Goal: Information Seeking & Learning: Learn about a topic

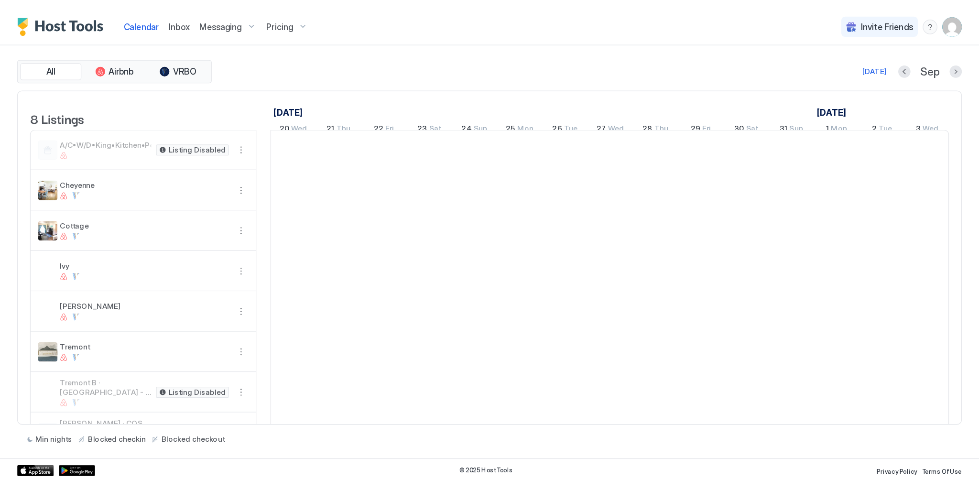
scroll to position [0, 531]
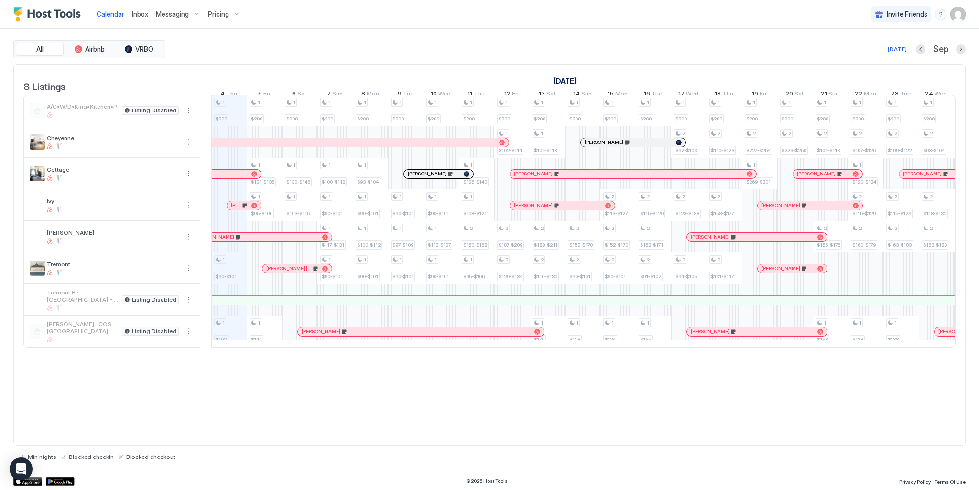
click at [222, 14] on span "Pricing" at bounding box center [218, 14] width 21 height 9
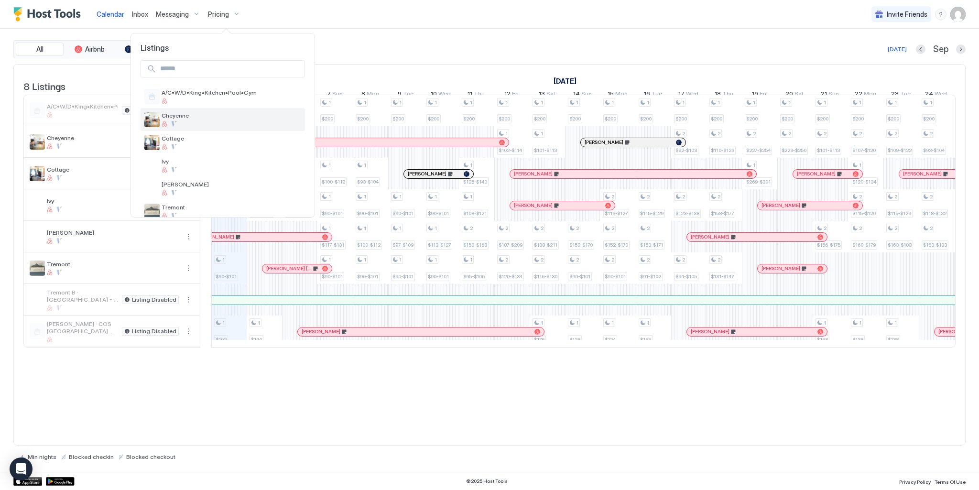
click at [178, 119] on div "Cheyenne" at bounding box center [232, 119] width 140 height 15
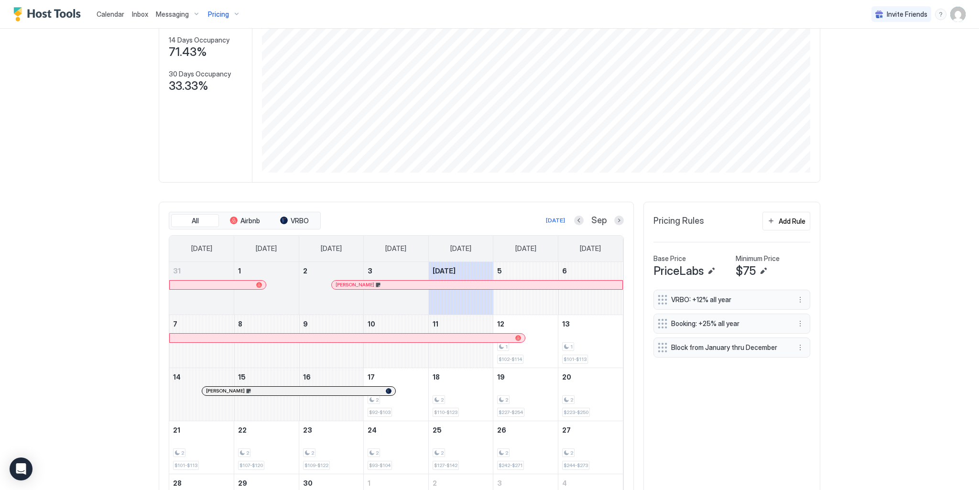
scroll to position [194, 0]
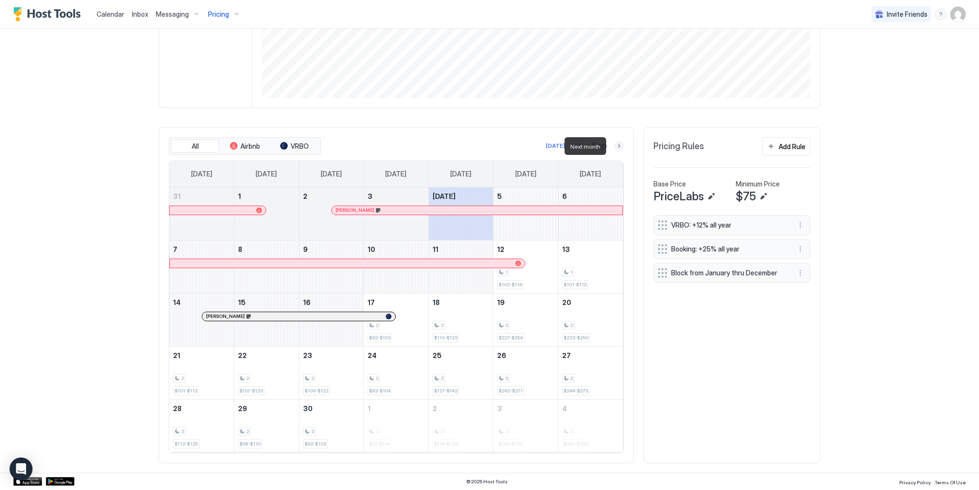
click at [615, 146] on button "Next month" at bounding box center [619, 146] width 10 height 10
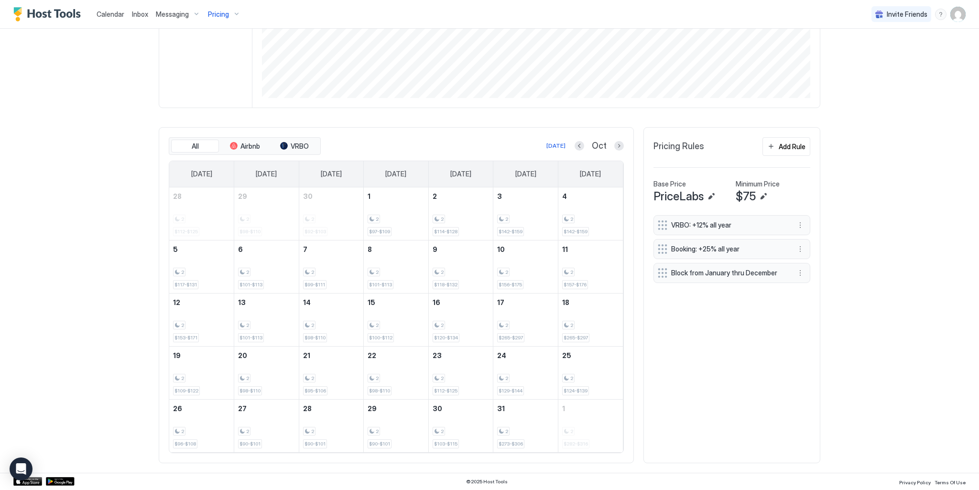
scroll to position [0, 0]
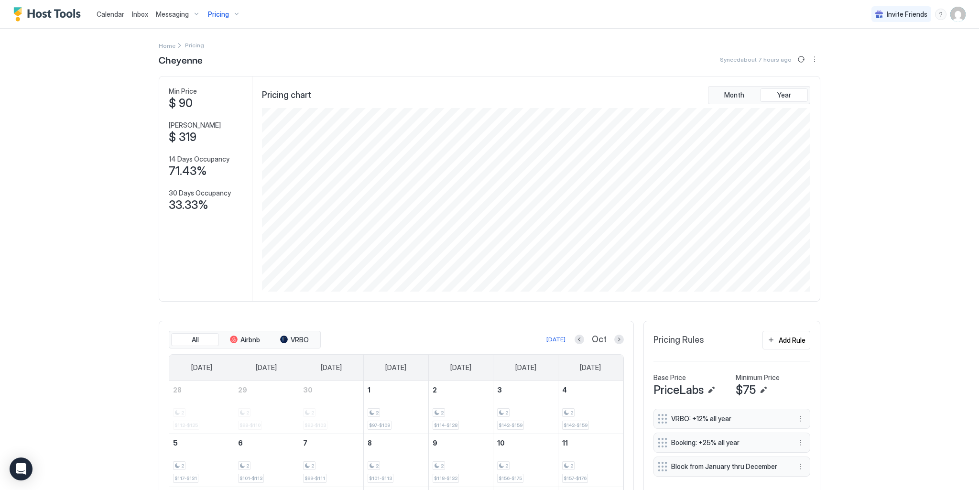
click at [223, 14] on span "Pricing" at bounding box center [218, 14] width 21 height 9
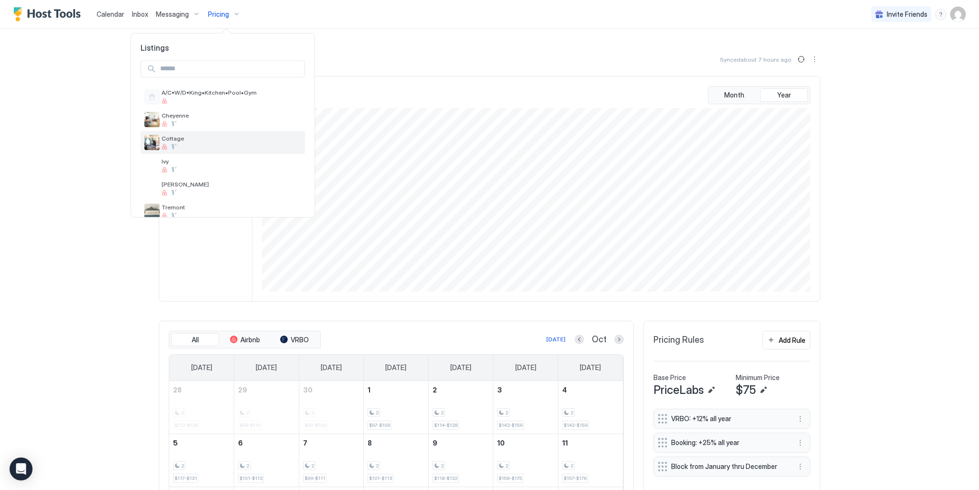
click at [166, 145] on div at bounding box center [165, 147] width 6 height 6
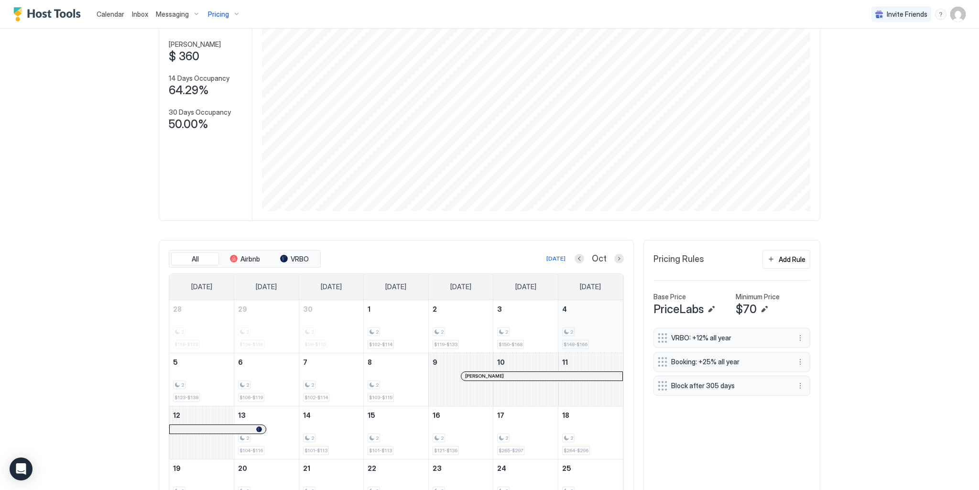
scroll to position [191, 0]
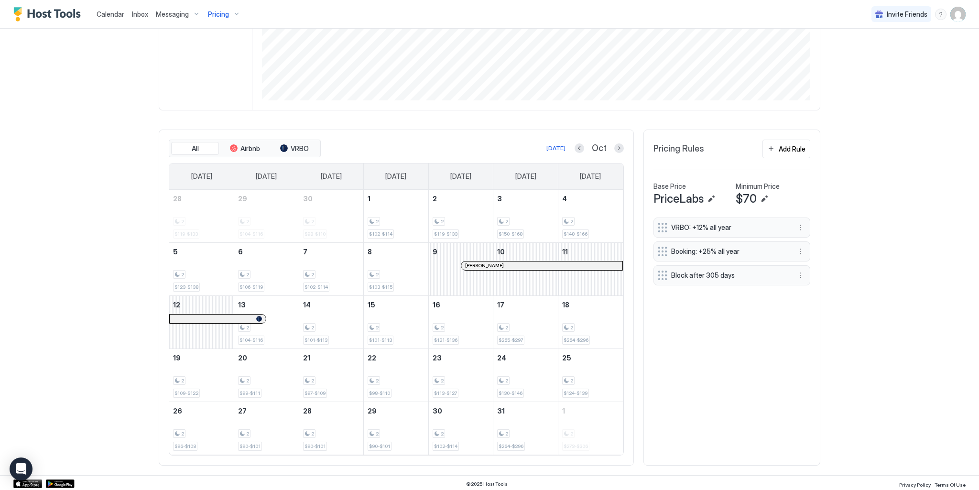
click at [614, 153] on div at bounding box center [619, 148] width 10 height 10
click at [618, 149] on button "Next month" at bounding box center [619, 148] width 10 height 10
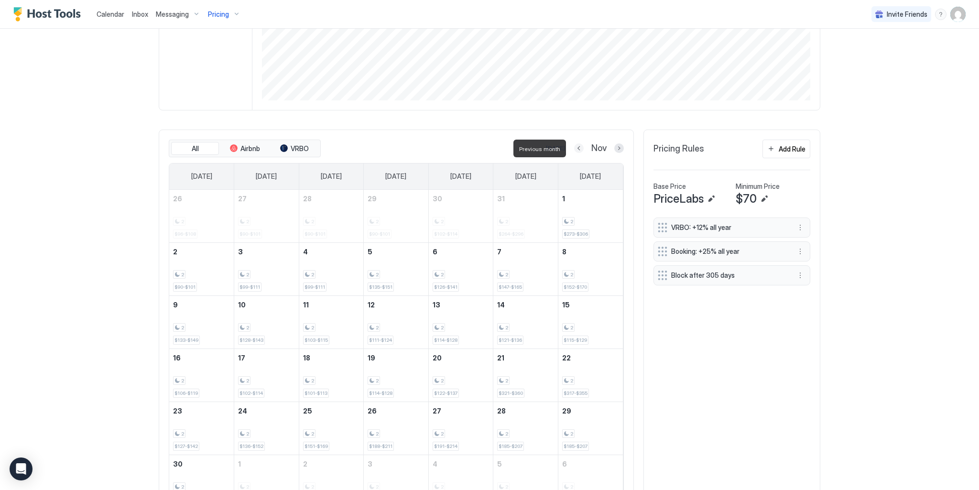
click at [575, 148] on button "Previous month" at bounding box center [579, 148] width 10 height 10
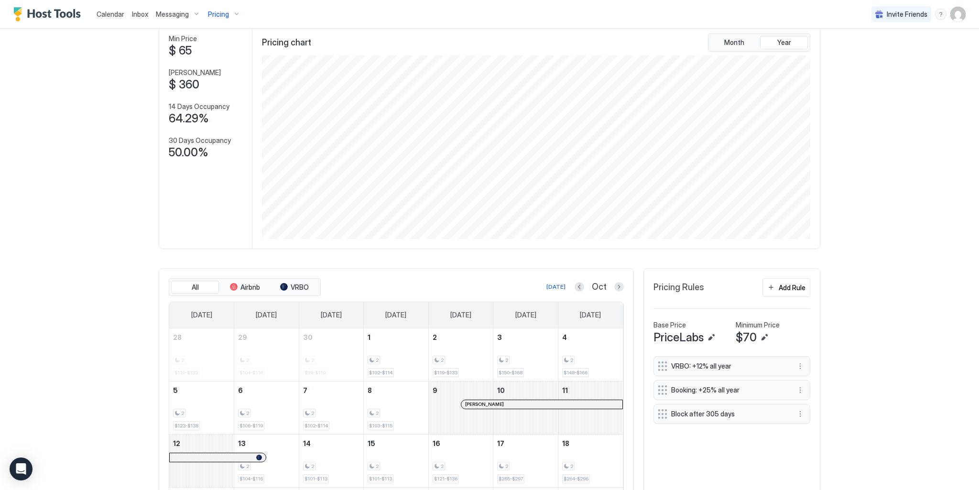
scroll to position [0, 0]
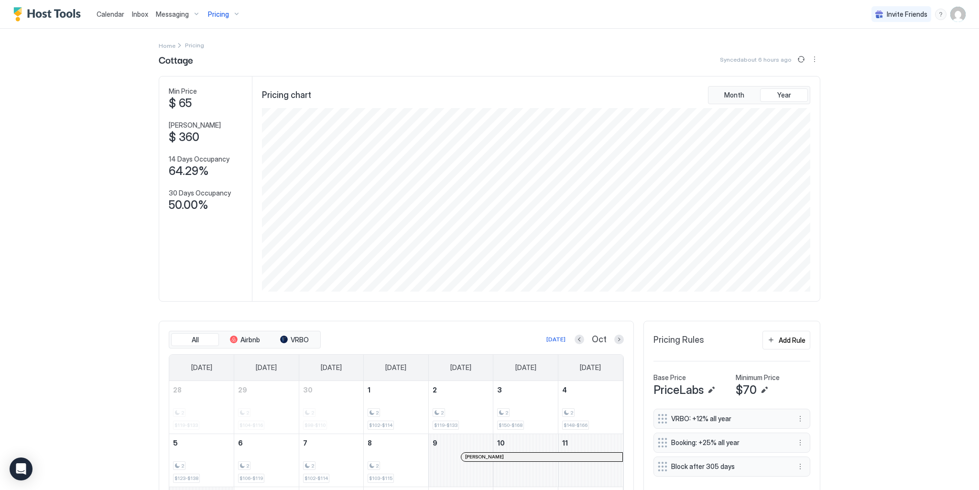
click at [230, 15] on div "Pricing" at bounding box center [224, 14] width 40 height 16
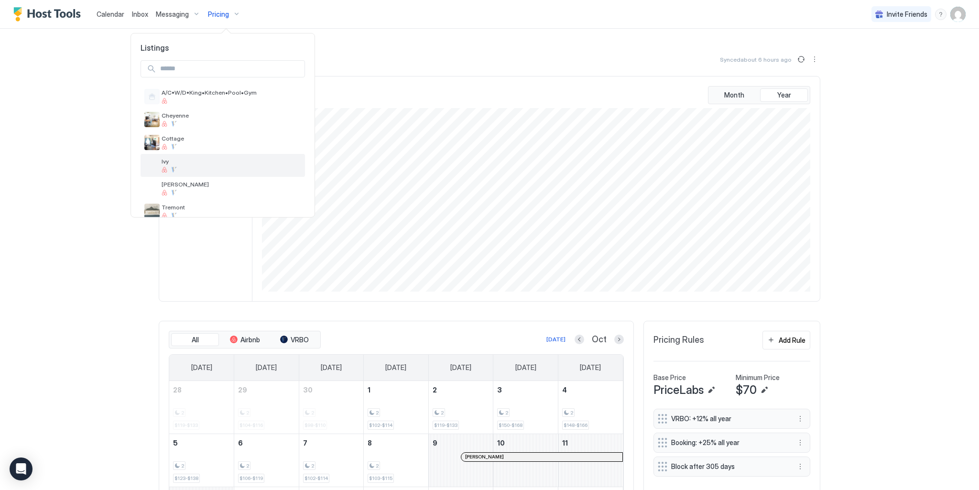
click at [169, 159] on span "Ivy" at bounding box center [232, 161] width 140 height 7
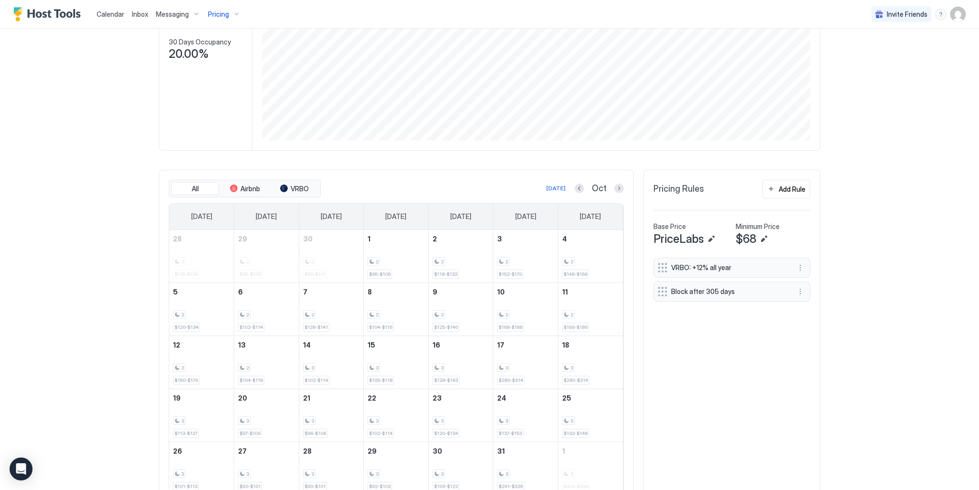
scroll to position [191, 0]
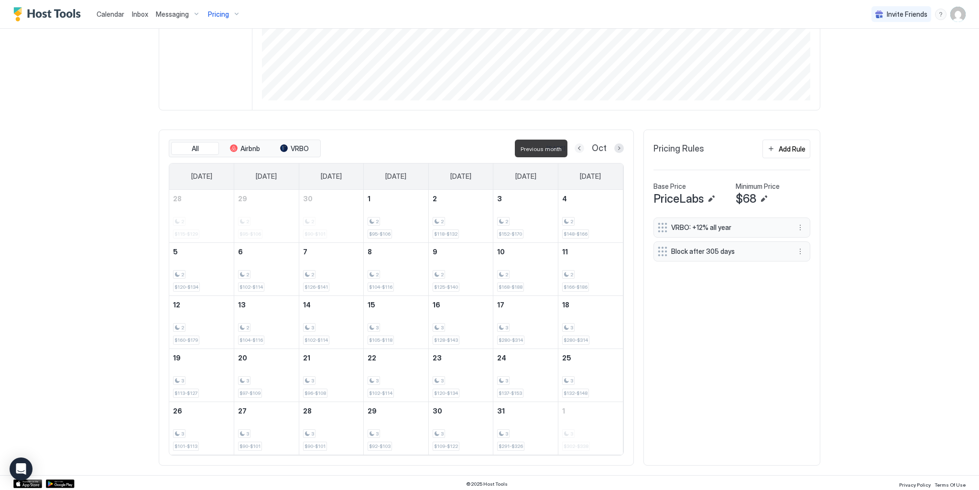
click at [577, 148] on button "Previous month" at bounding box center [579, 148] width 10 height 10
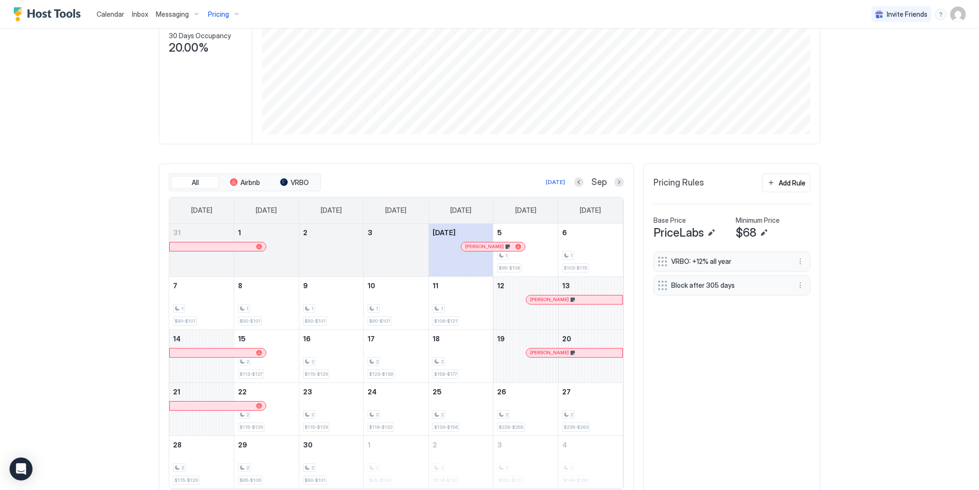
scroll to position [0, 0]
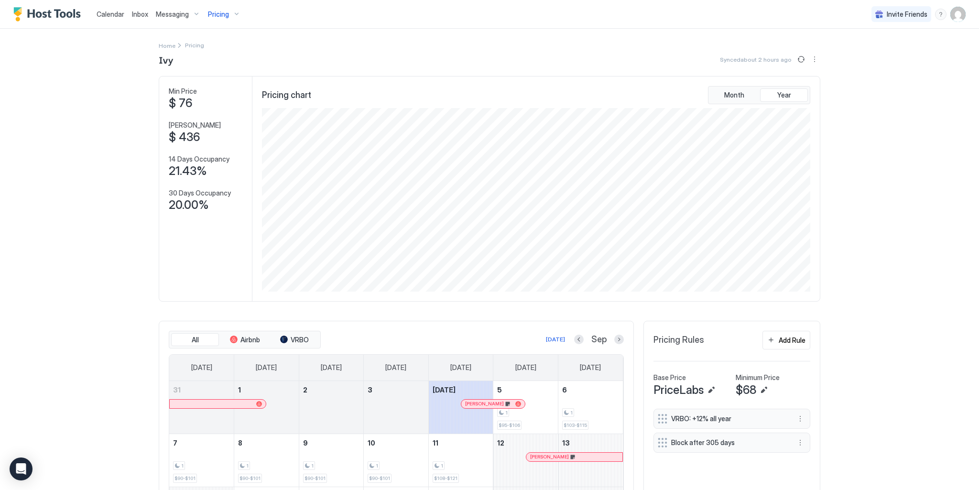
click at [234, 15] on div "Pricing" at bounding box center [224, 14] width 40 height 16
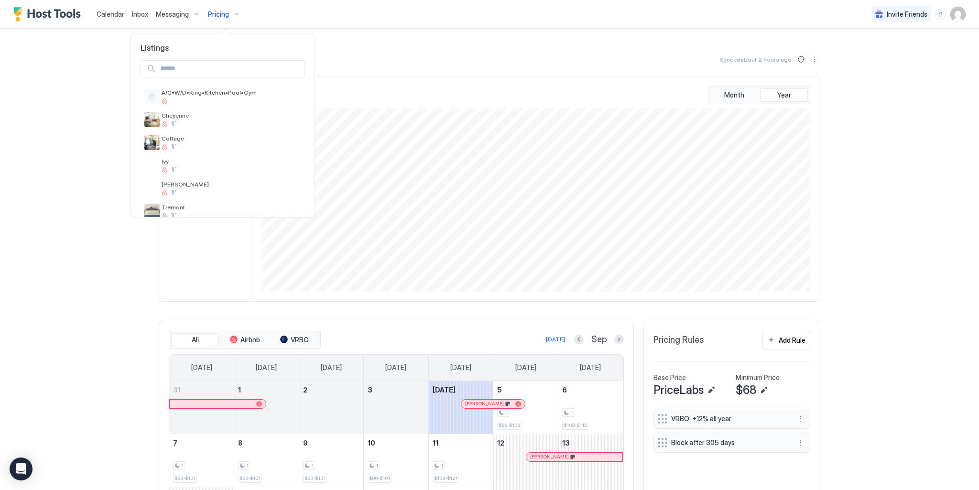
click at [234, 14] on div at bounding box center [489, 245] width 979 height 490
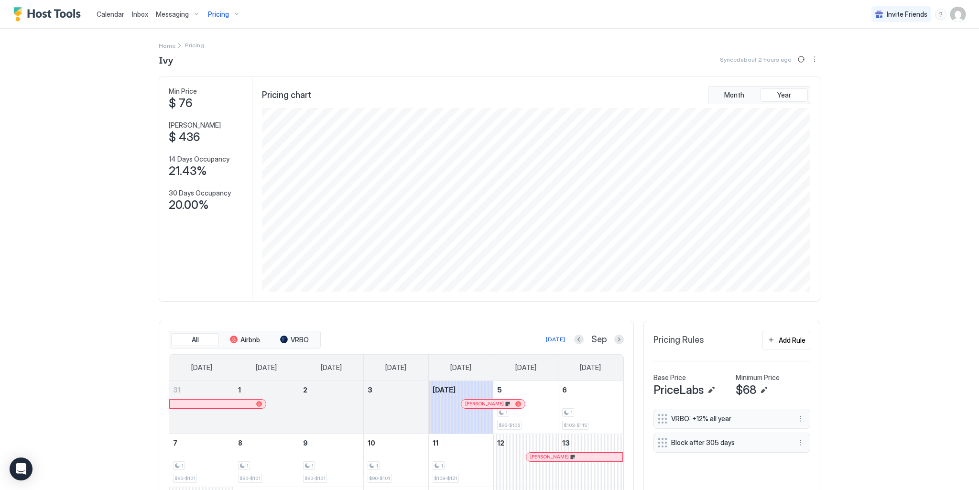
click at [234, 14] on div "Pricing" at bounding box center [224, 14] width 40 height 16
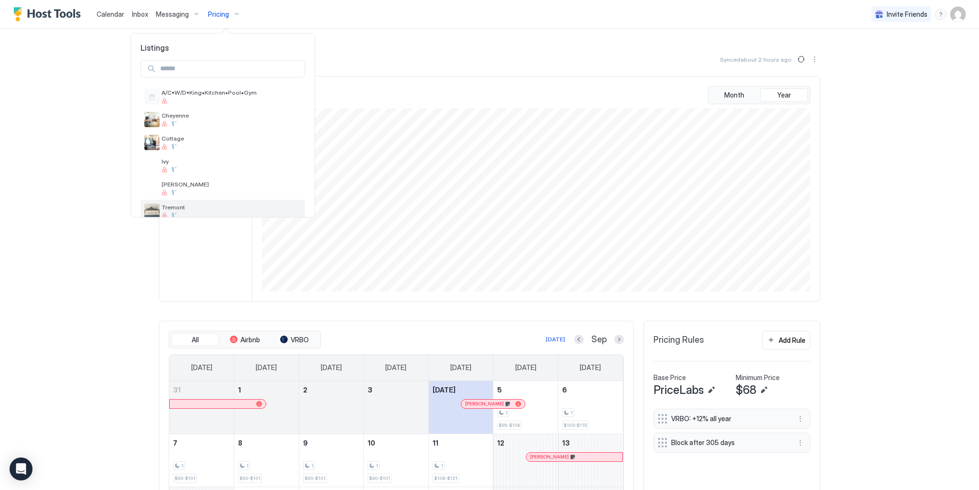
click at [175, 207] on span "Tremont" at bounding box center [232, 207] width 140 height 7
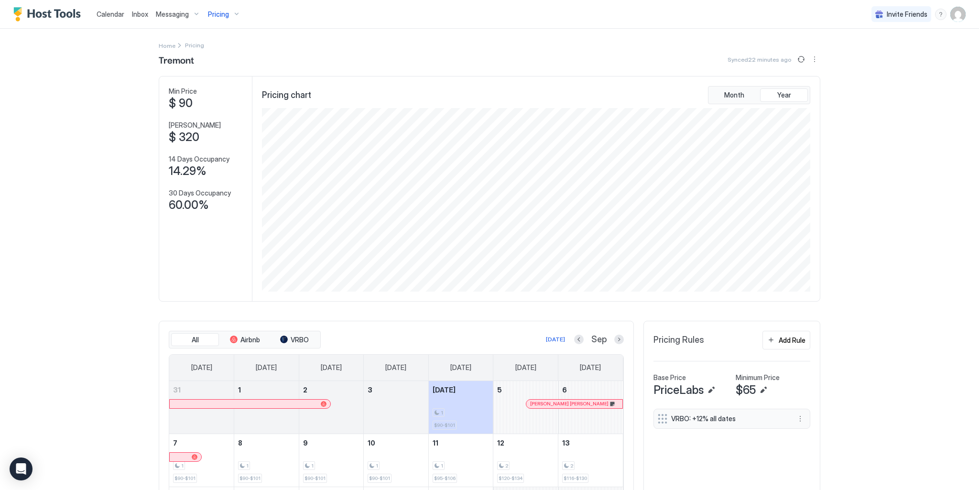
click at [229, 15] on div "Pricing" at bounding box center [224, 14] width 40 height 16
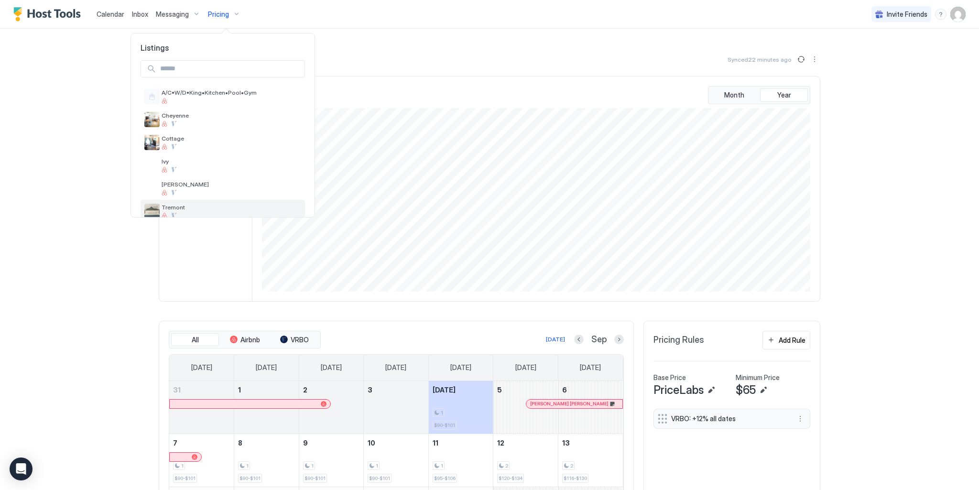
scroll to position [68, 0]
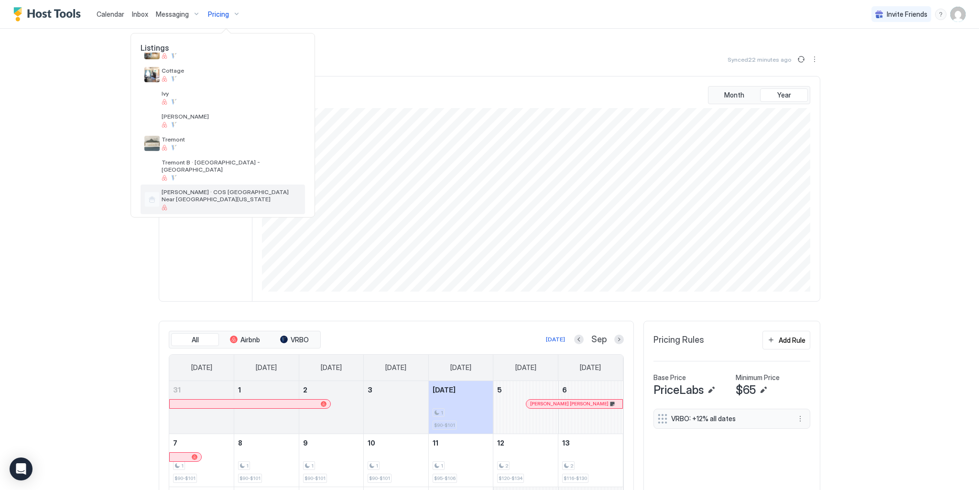
click at [189, 188] on span "[PERSON_NAME] · COS [GEOGRAPHIC_DATA] Near [GEOGRAPHIC_DATA][US_STATE]" at bounding box center [232, 195] width 140 height 14
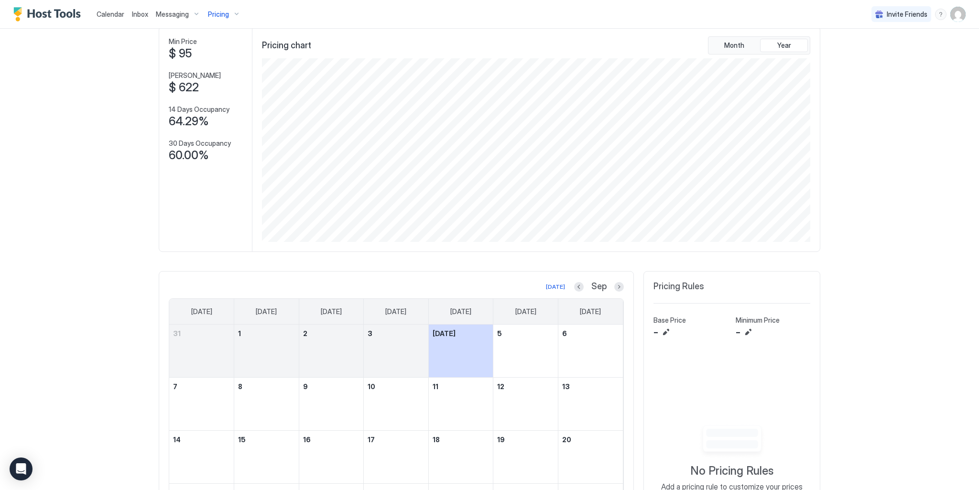
scroll to position [191, 0]
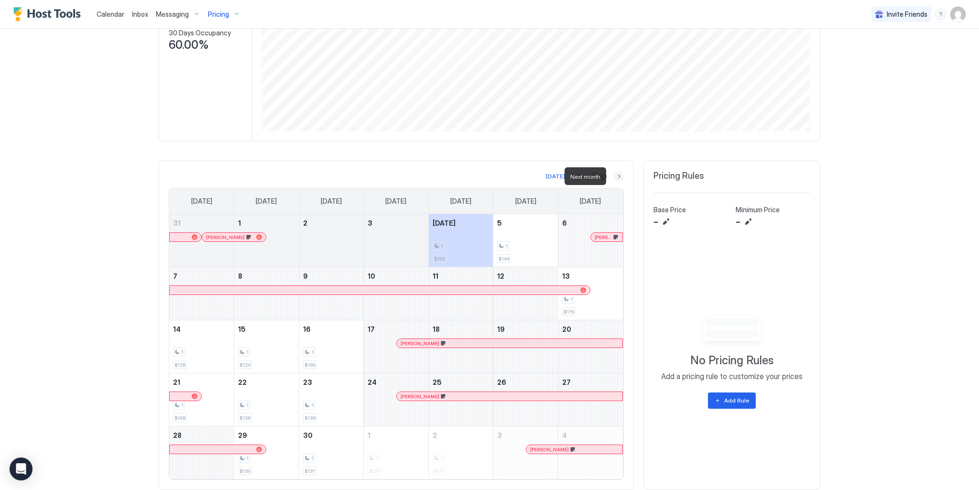
click at [615, 174] on button "Next month" at bounding box center [619, 177] width 10 height 10
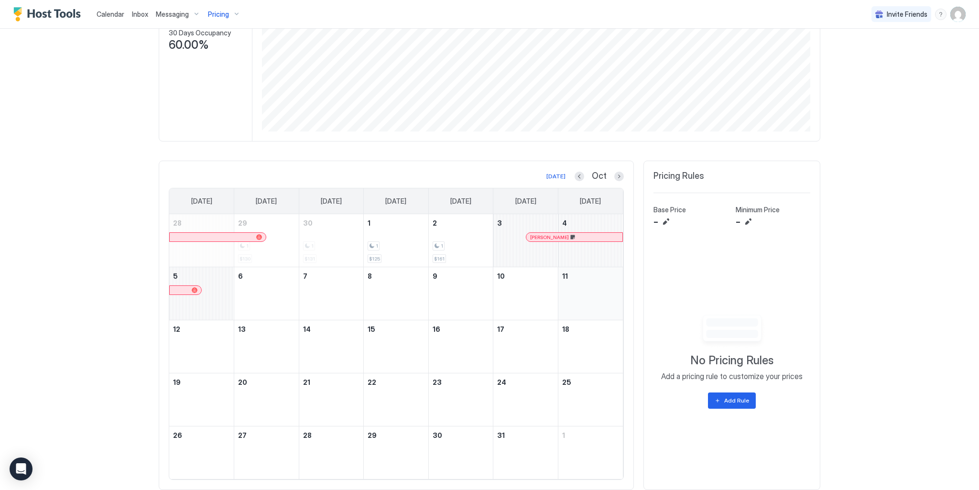
scroll to position [218, 0]
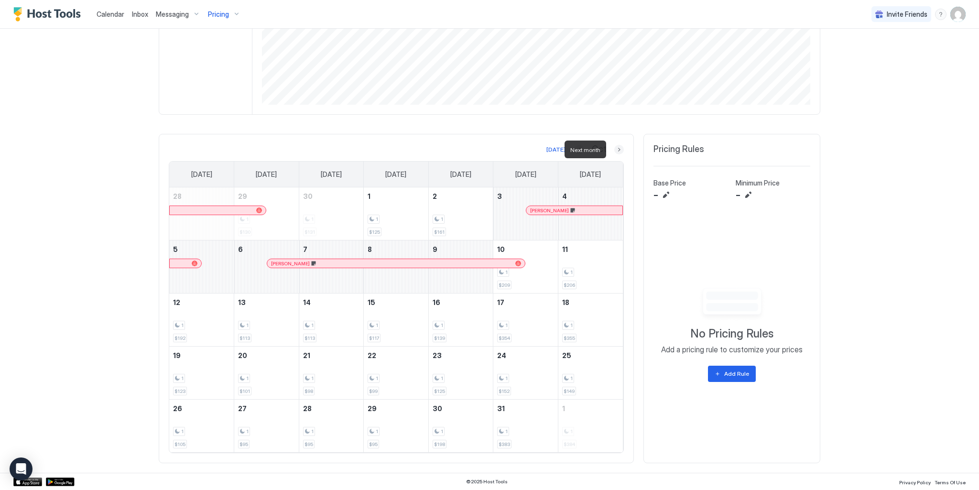
click at [616, 150] on button "Next month" at bounding box center [619, 150] width 10 height 10
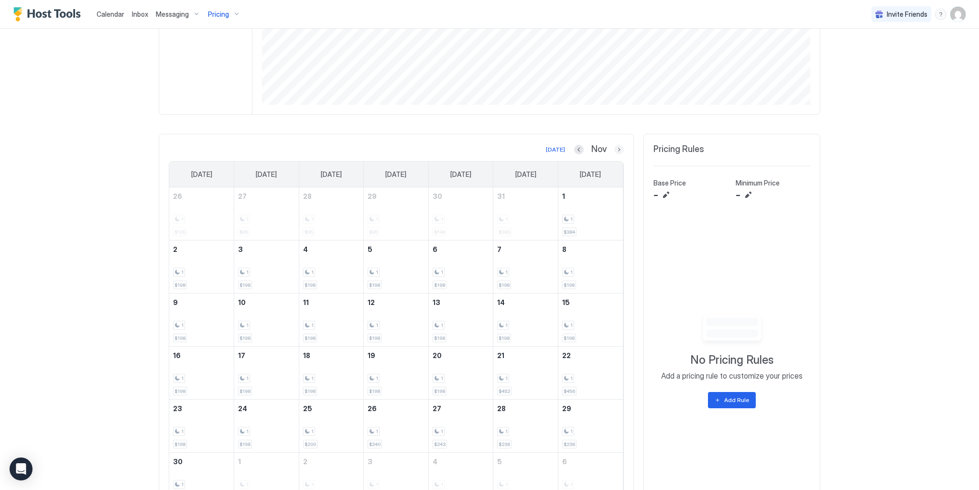
click at [614, 149] on button "Next month" at bounding box center [619, 150] width 10 height 10
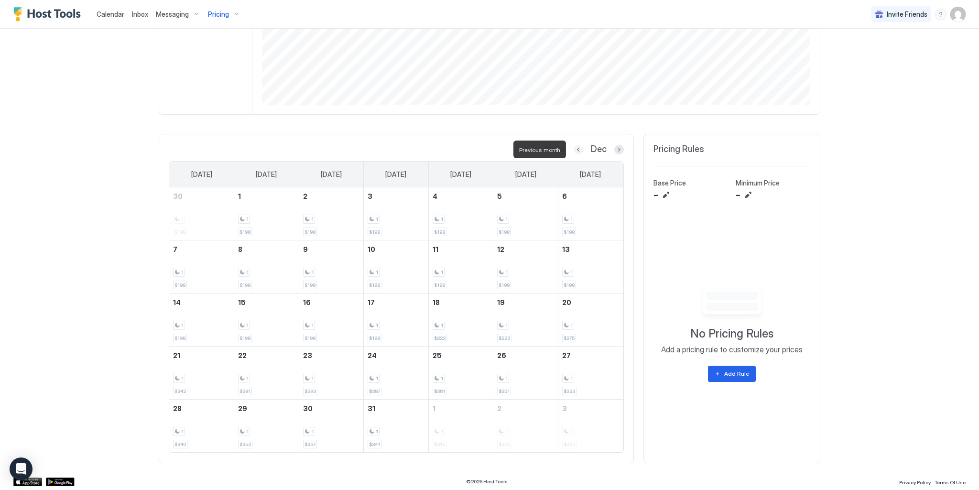
click at [573, 147] on button "Previous month" at bounding box center [578, 150] width 10 height 10
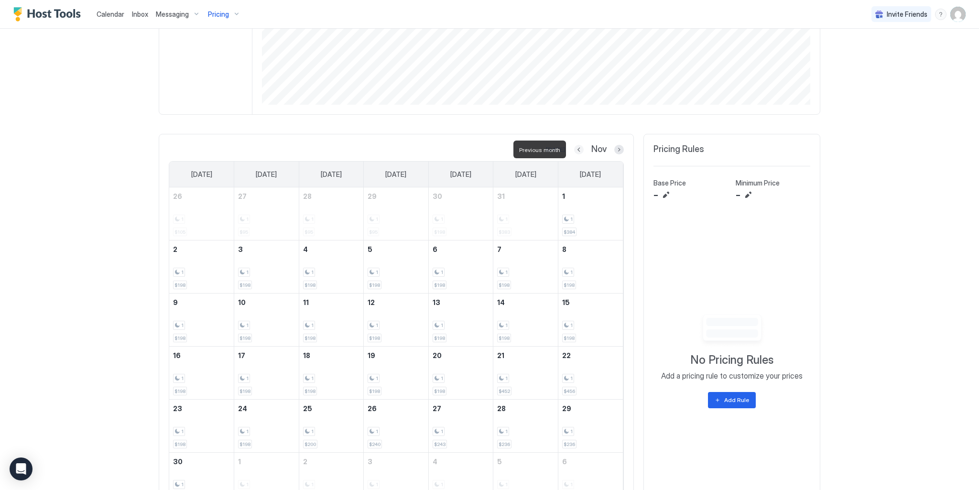
click at [574, 147] on button "Previous month" at bounding box center [579, 150] width 10 height 10
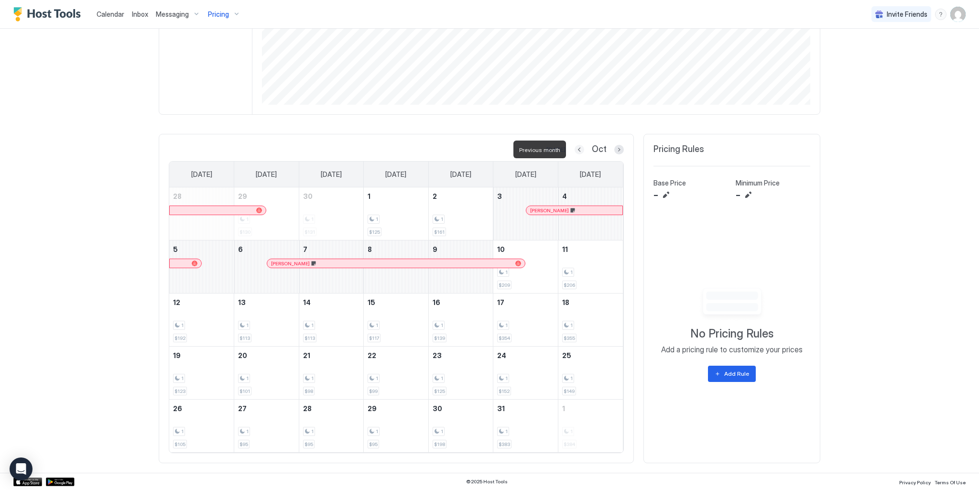
click at [575, 147] on button "Previous month" at bounding box center [579, 150] width 10 height 10
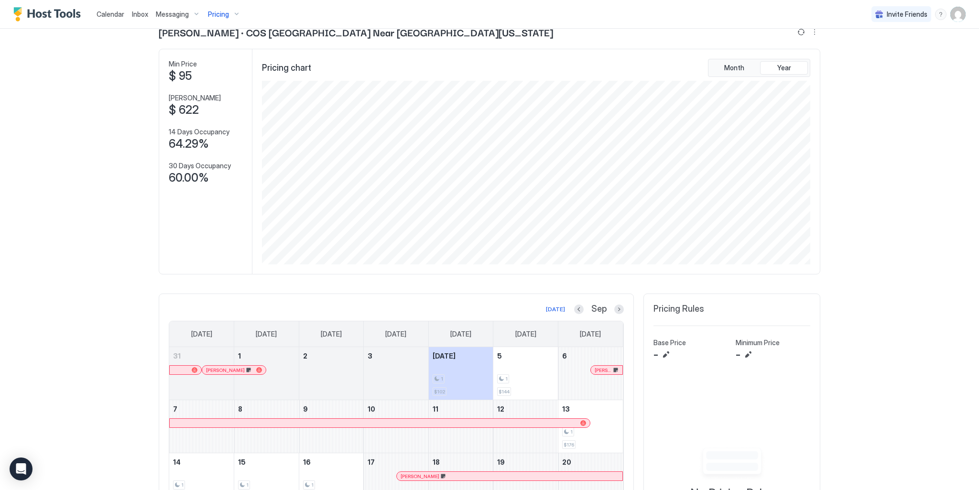
scroll to position [0, 0]
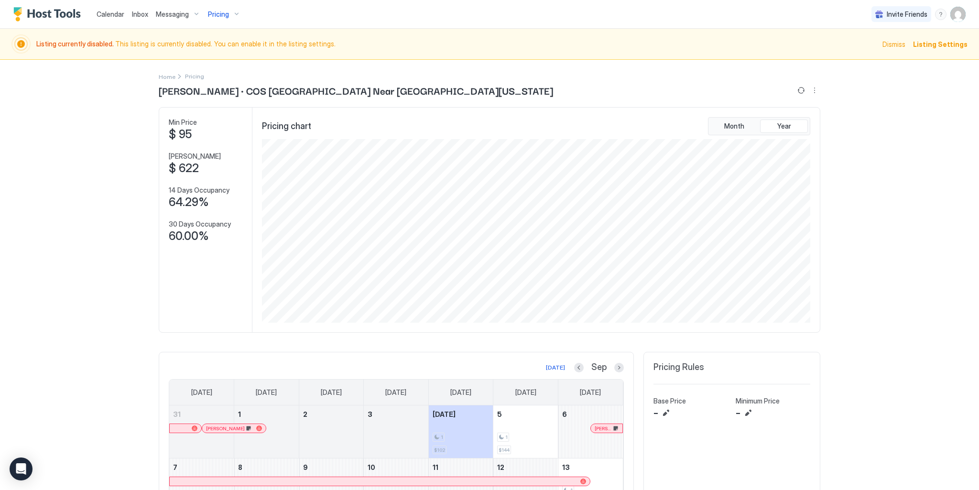
click at [229, 15] on div "Pricing" at bounding box center [224, 14] width 40 height 16
